Goal: Check status: Check status

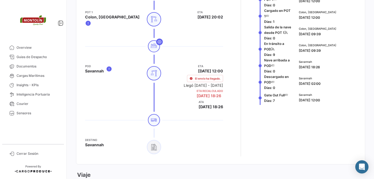
scroll to position [202, 0]
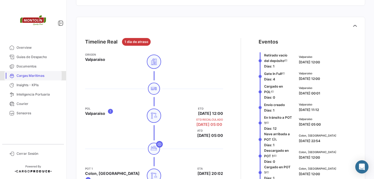
click at [31, 74] on span "Cargas Marítimas" at bounding box center [38, 75] width 43 height 5
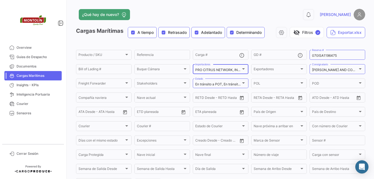
click at [233, 66] on div "PRO CITRUS NETWORK, INC, SIERRA PRODUCE. Importadores" at bounding box center [220, 68] width 51 height 11
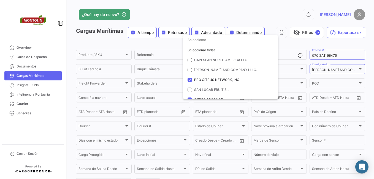
scroll to position [6, 0]
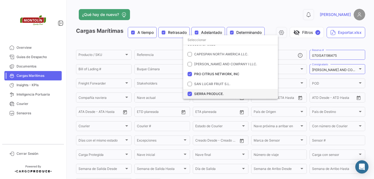
click at [188, 94] on mat-pseudo-checkbox at bounding box center [190, 94] width 4 height 4
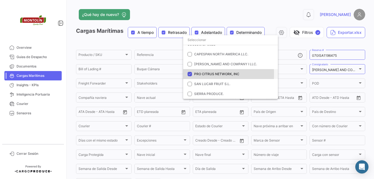
click at [192, 74] on mat-option "PRO CITRUS NETWORK, INC" at bounding box center [230, 74] width 95 height 10
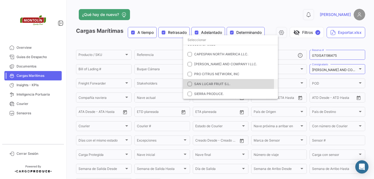
click at [190, 84] on mat-pseudo-checkbox at bounding box center [190, 84] width 4 height 4
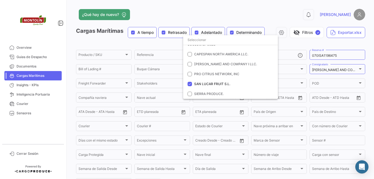
click at [328, 69] on div at bounding box center [187, 89] width 374 height 179
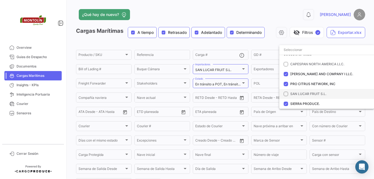
click at [286, 93] on mat-pseudo-checkbox at bounding box center [286, 94] width 4 height 4
click at [286, 104] on mat-pseudo-checkbox at bounding box center [286, 104] width 4 height 4
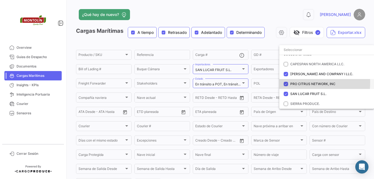
click at [287, 82] on mat-pseudo-checkbox at bounding box center [286, 84] width 4 height 4
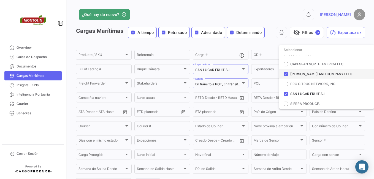
click at [287, 76] on mat-pseudo-checkbox at bounding box center [286, 74] width 4 height 4
click at [267, 46] on div at bounding box center [187, 89] width 374 height 179
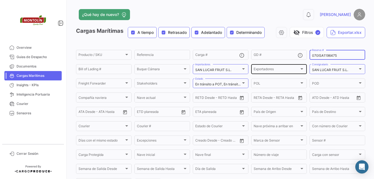
drag, startPoint x: 336, startPoint y: 58, endPoint x: 287, endPoint y: 64, distance: 49.8
click at [0, 0] on div "Producto / SKU Producto / SKU Referencia Carga # GD # 070ISA1196475 Reserva # B…" at bounding box center [0, 0] width 0 height 0
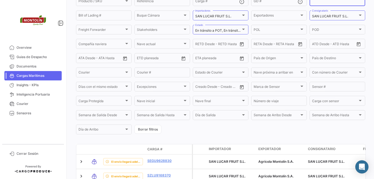
scroll to position [164, 0]
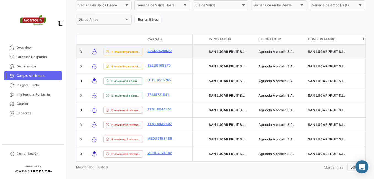
click at [162, 50] on link "SEGU9628830" at bounding box center [162, 51] width 29 height 5
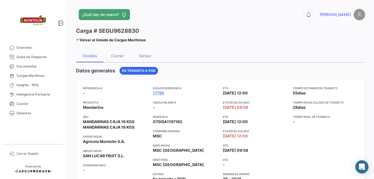
drag, startPoint x: 371, startPoint y: 43, endPoint x: 371, endPoint y: 53, distance: 9.7
click at [371, 53] on div "¿Qué hay de nuevo? 0 [PERSON_NAME] Carga # SEGU9628830 Volver al listado de Car…" at bounding box center [220, 89] width 307 height 179
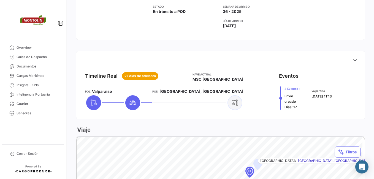
scroll to position [155, 0]
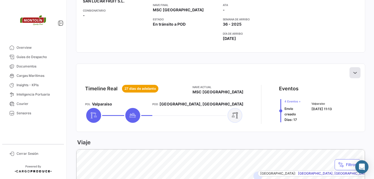
click at [353, 73] on icon at bounding box center [356, 73] width 6 height 6
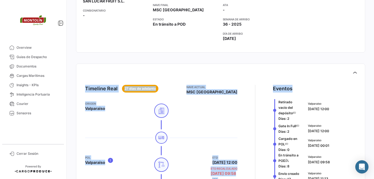
drag, startPoint x: 370, startPoint y: 70, endPoint x: 370, endPoint y: 82, distance: 11.9
click at [370, 82] on div "¿Qué hay de nuevo? 0 [PERSON_NAME] Carga # SEGU9628830 Volver al listado de Car…" at bounding box center [220, 89] width 307 height 179
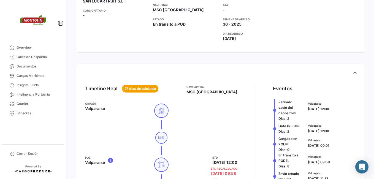
click at [371, 106] on div "¿Qué hay de nuevo? 0 [PERSON_NAME] Carga # SEGU9628830 Volver al listado de Car…" at bounding box center [220, 89] width 307 height 179
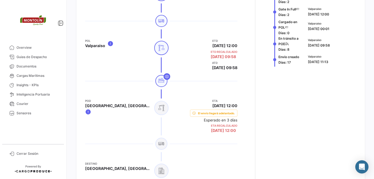
scroll to position [226, 0]
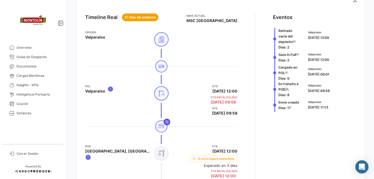
click at [165, 123] on icon at bounding box center [167, 122] width 4 height 4
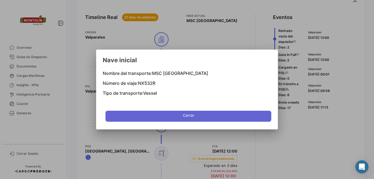
click at [173, 120] on button "Cerrar" at bounding box center [189, 116] width 166 height 11
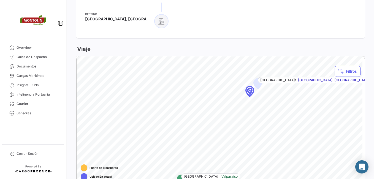
scroll to position [419, 0]
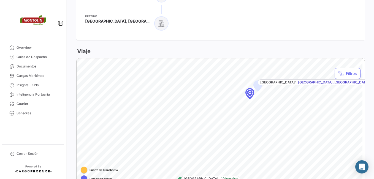
click at [249, 100] on div "Map marker" at bounding box center [249, 92] width 49 height 49
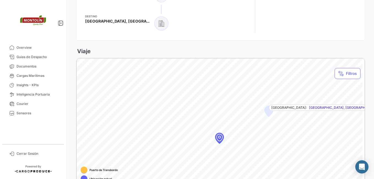
click at [224, 141] on div "Map marker" at bounding box center [220, 138] width 8 height 8
click at [225, 141] on div "Map marker" at bounding box center [219, 137] width 10 height 10
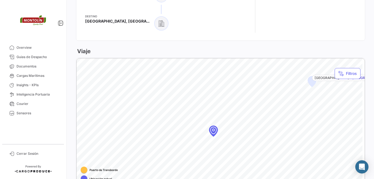
click at [226, 141] on div "Map marker" at bounding box center [213, 130] width 46 height 46
click at [226, 141] on div "Map marker" at bounding box center [213, 130] width 35 height 35
click at [232, 52] on div "Viaje [GEOGRAPHIC_DATA]: [GEOGRAPHIC_DATA] [GEOGRAPHIC_DATA]: [GEOGRAPHIC_DATA]…" at bounding box center [221, 131] width 290 height 169
click at [261, 179] on html "Overview Guias de Despacho Documentos Cargas Marítimas Insights - KPIs Intelige…" at bounding box center [187, 89] width 374 height 179
click at [59, 22] on icon at bounding box center [61, 23] width 6 height 6
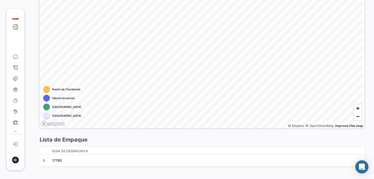
scroll to position [471, 0]
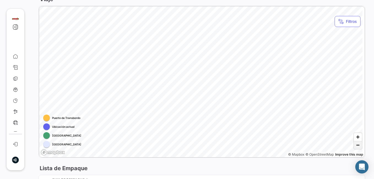
click at [355, 148] on span "Zoom out" at bounding box center [358, 145] width 8 height 8
click at [355, 146] on span "Zoom out" at bounding box center [358, 145] width 8 height 8
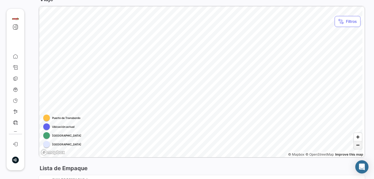
click at [355, 146] on span "Zoom out" at bounding box center [358, 145] width 8 height 8
click at [161, 28] on div "Map marker" at bounding box center [159, 27] width 45 height 45
click at [261, 3] on div "Viaje [GEOGRAPHIC_DATA]: [GEOGRAPHIC_DATA] [GEOGRAPHIC_DATA]: [GEOGRAPHIC_DATA]…" at bounding box center [202, 79] width 327 height 169
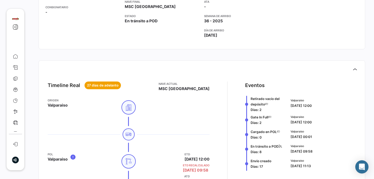
scroll to position [2, 0]
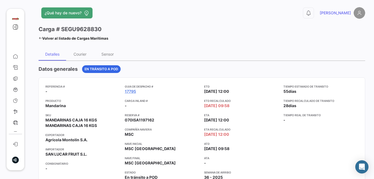
click at [41, 37] on icon at bounding box center [41, 38] width 4 height 4
